Goal: Task Accomplishment & Management: Use online tool/utility

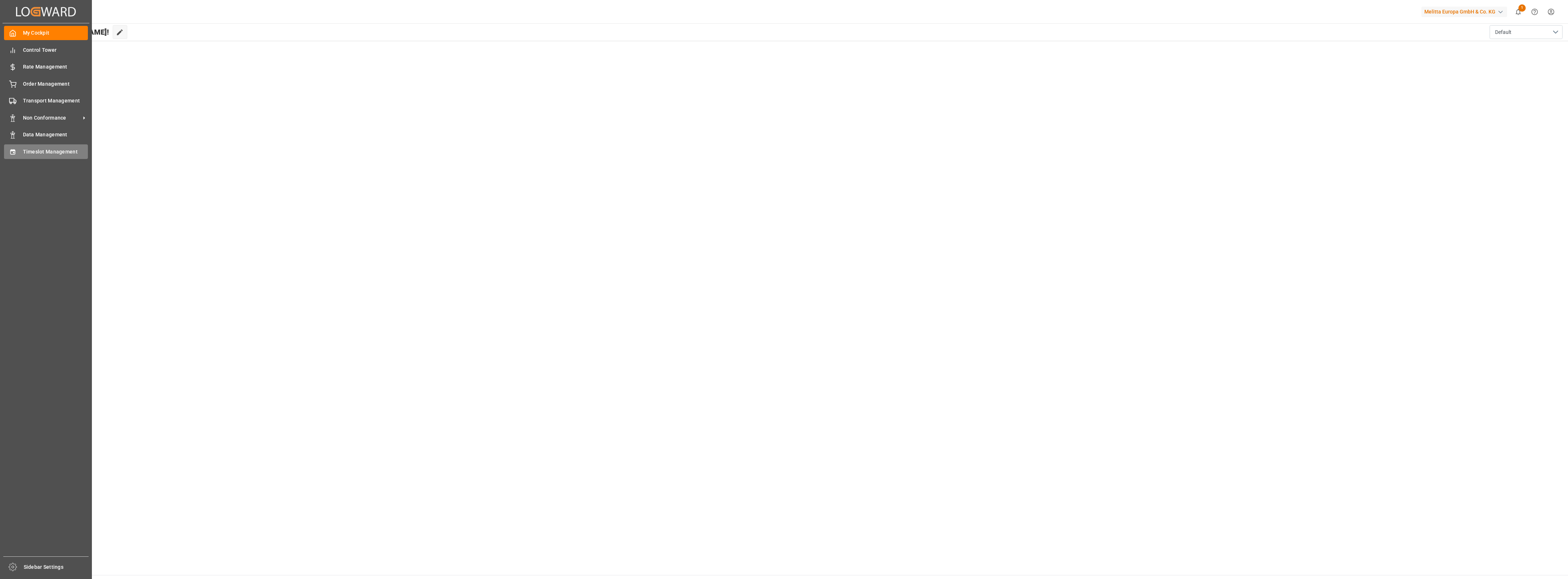
click at [29, 148] on span "Timeslot Management" at bounding box center [55, 152] width 65 height 8
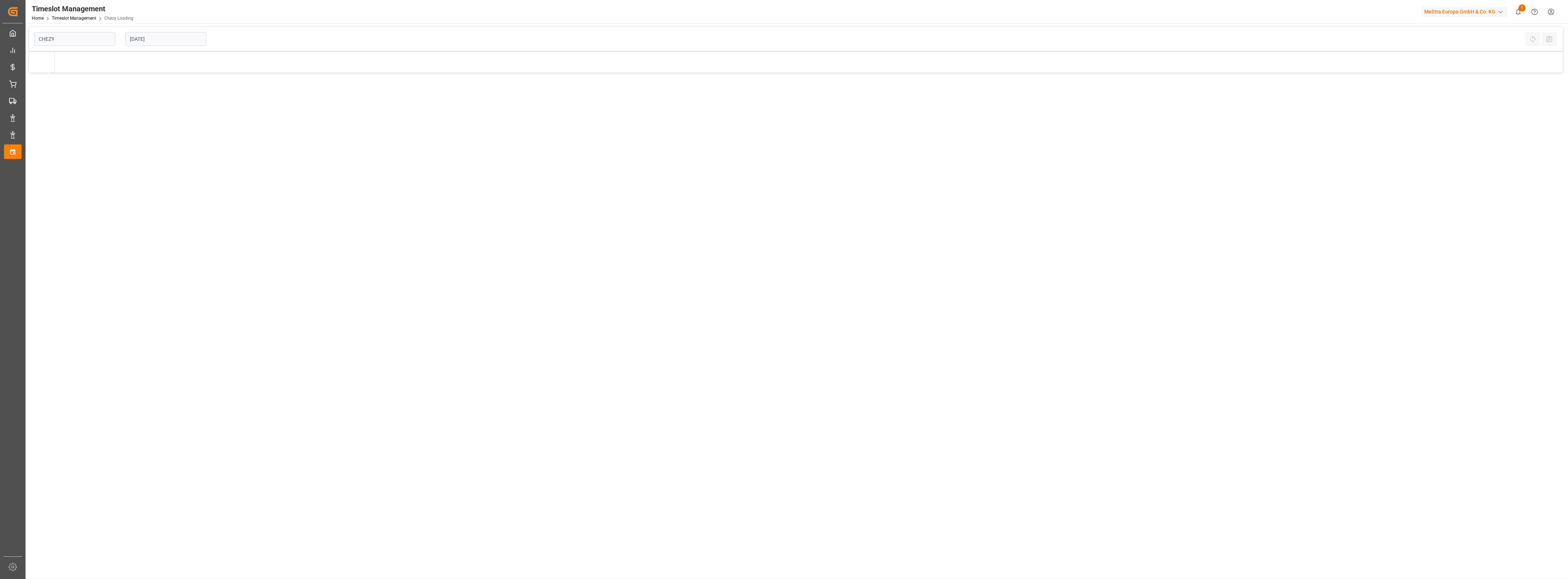
type input "Chezy Loading"
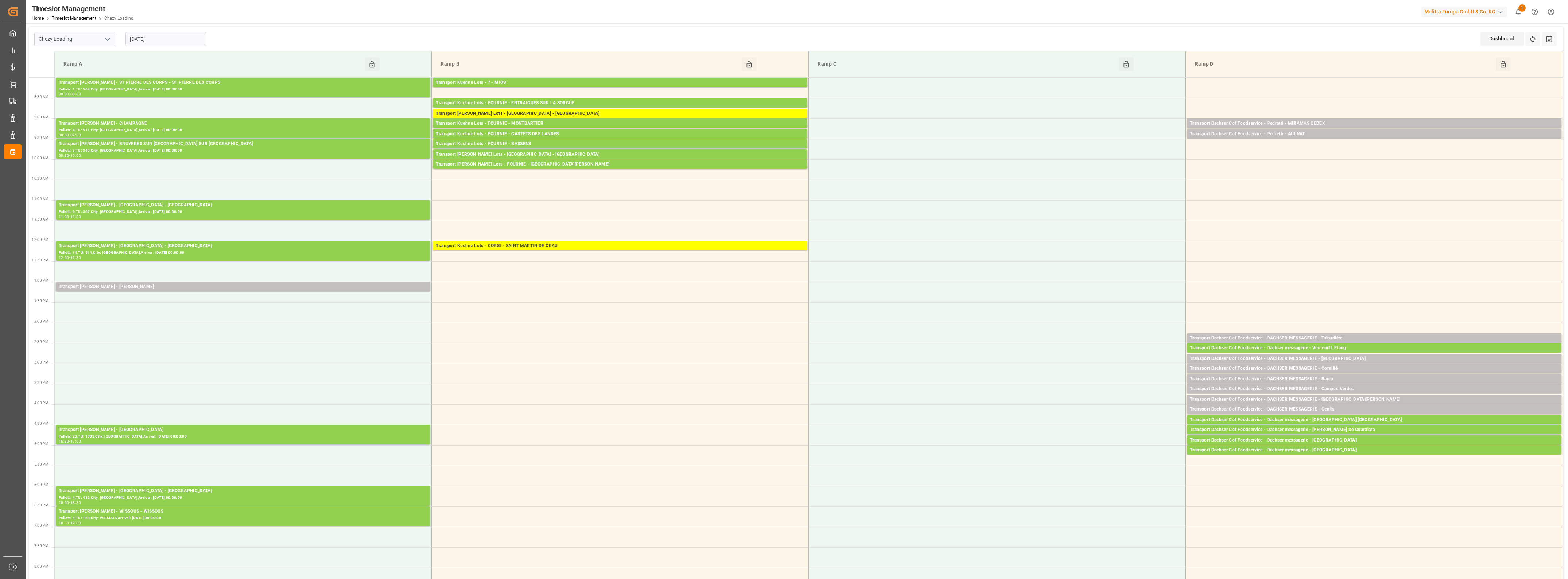
click at [161, 43] on input "[DATE]" at bounding box center [166, 39] width 81 height 14
click at [176, 84] on div "2" at bounding box center [178, 83] width 9 height 9
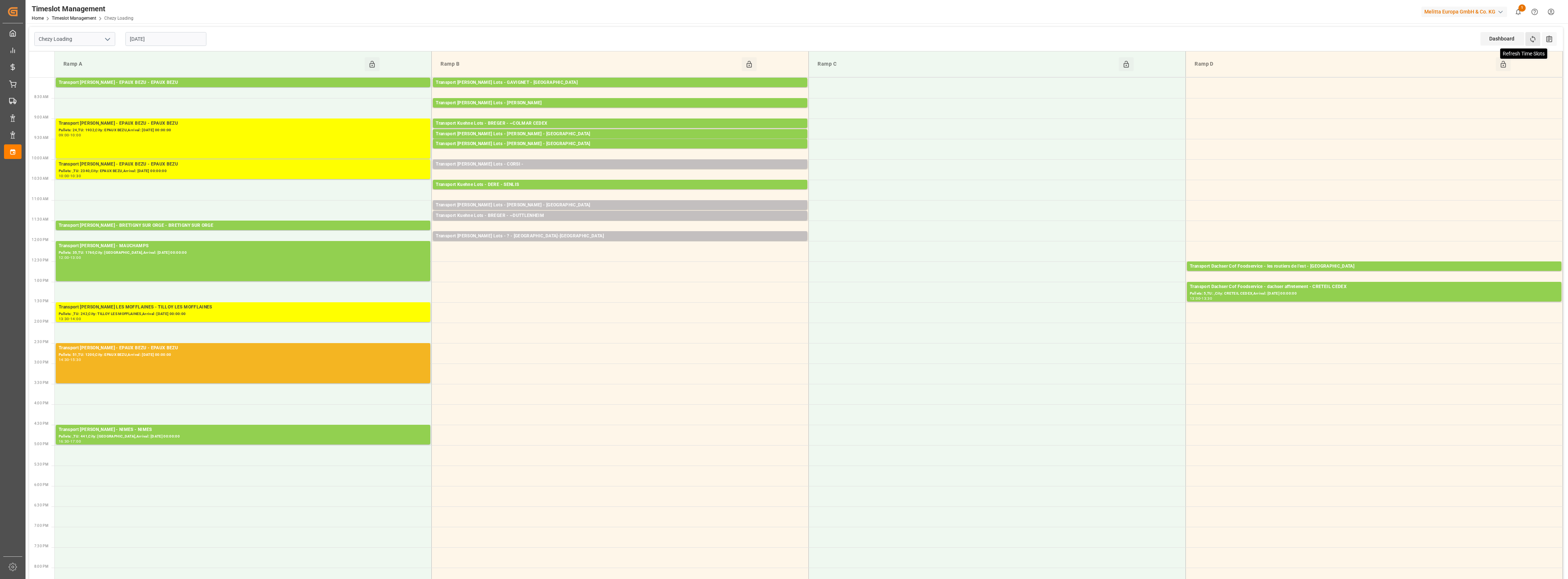
click at [1533, 37] on icon at bounding box center [1533, 39] width 5 height 7
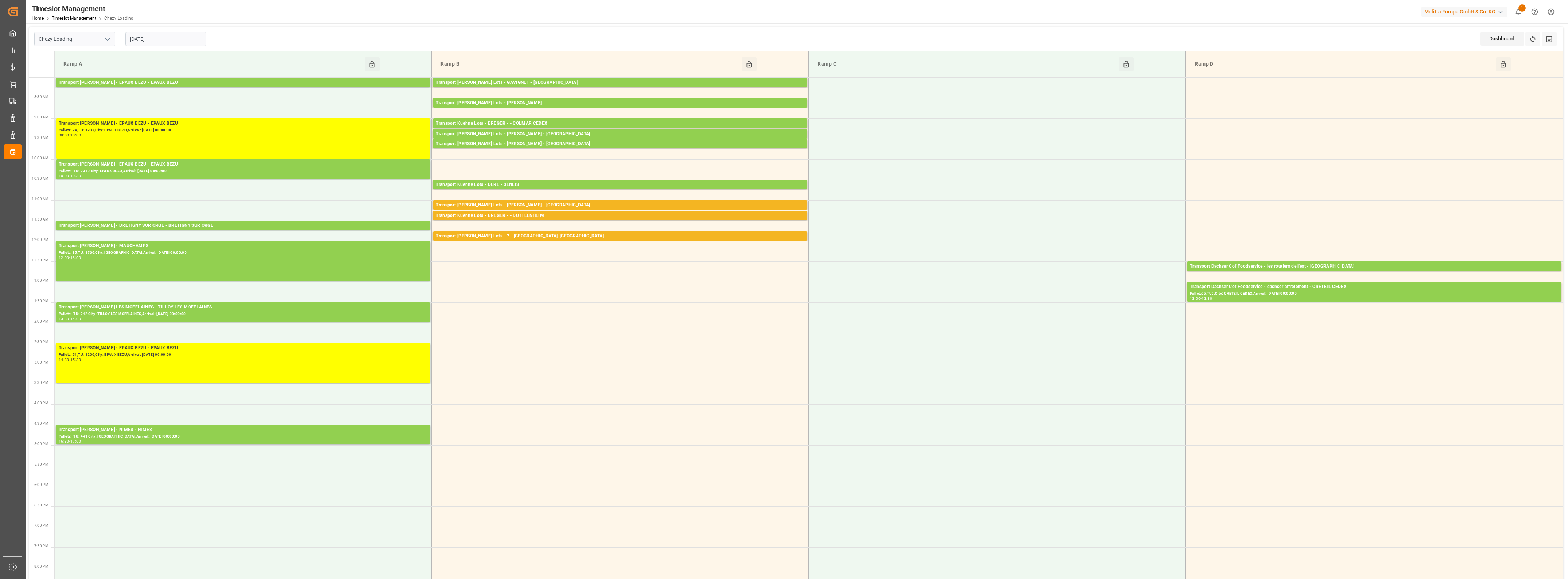
click at [145, 39] on input "[DATE]" at bounding box center [166, 39] width 81 height 14
click at [163, 83] on span "1" at bounding box center [164, 83] width 2 height 5
type input "[DATE]"
